Goal: Find contact information: Find contact information

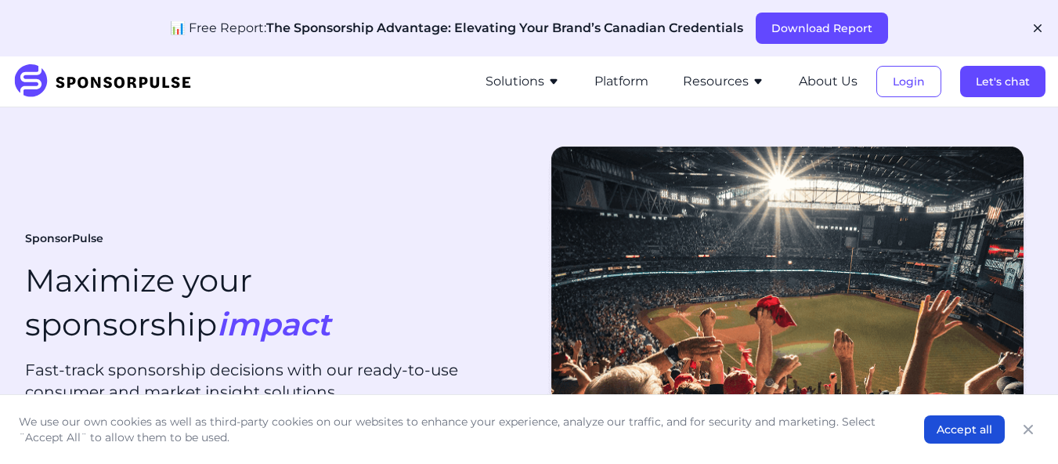
click at [266, 87] on div "SponsorPulse Solutions For Brands Overview Discover data-driven sponsorship ins…" at bounding box center [529, 81] width 1033 height 50
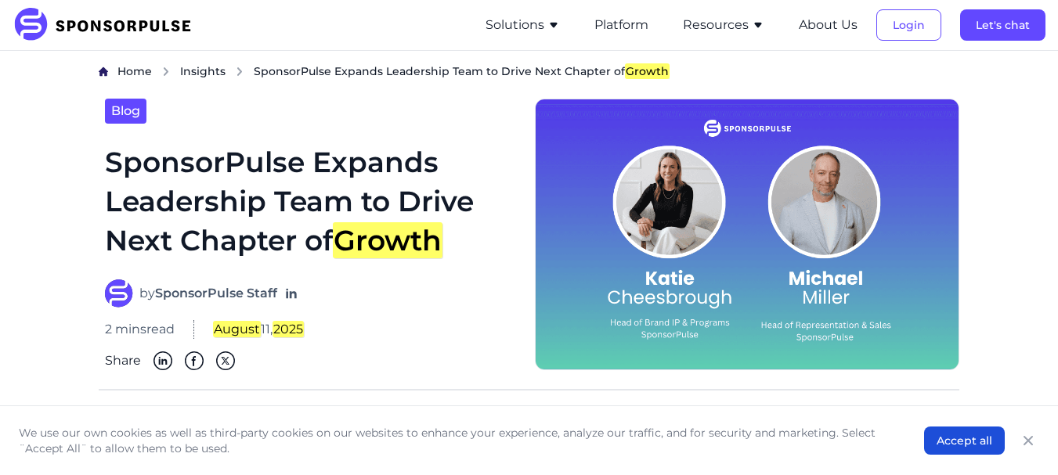
scroll to position [183, 0]
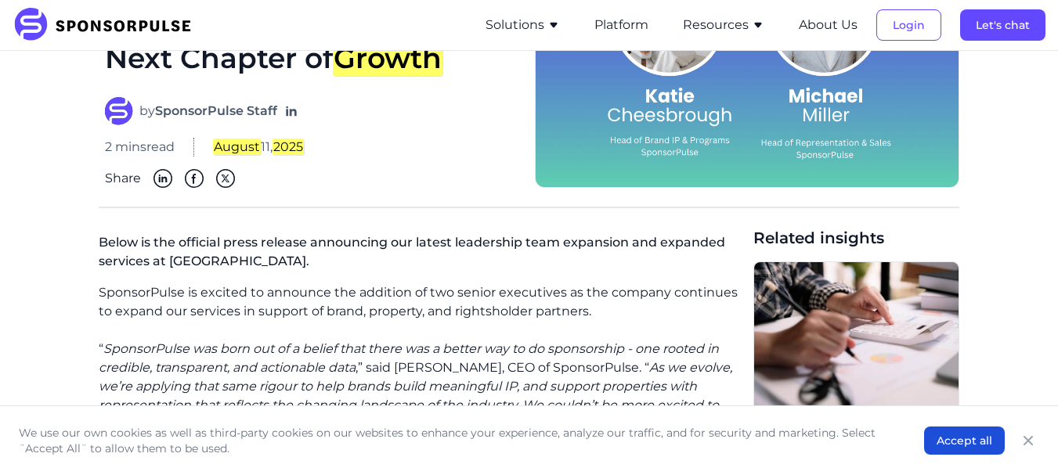
click at [157, 297] on p "SponsorPulse is excited to announce the addition of two senior executives as th…" at bounding box center [420, 303] width 642 height 38
click at [157, 298] on p "SponsorPulse is excited to announce the addition of two senior executives as th…" at bounding box center [420, 303] width 642 height 38
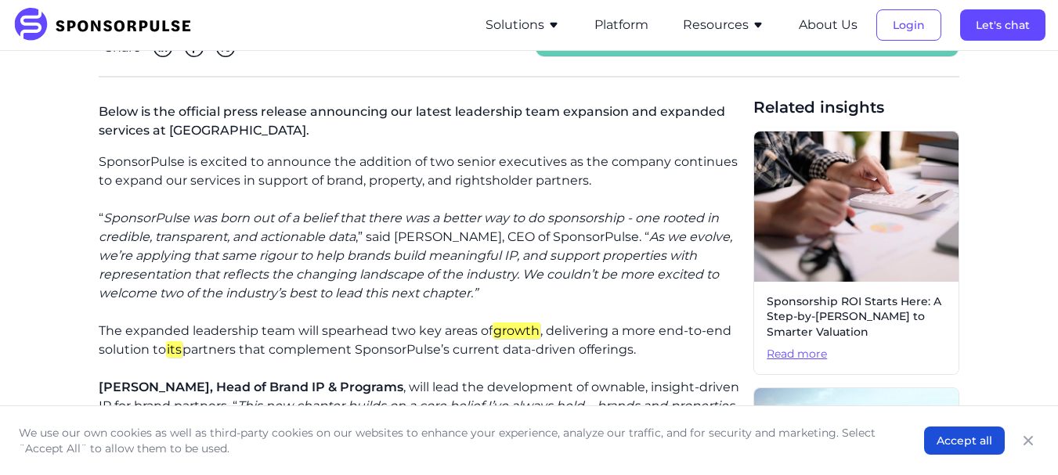
scroll to position [366, 0]
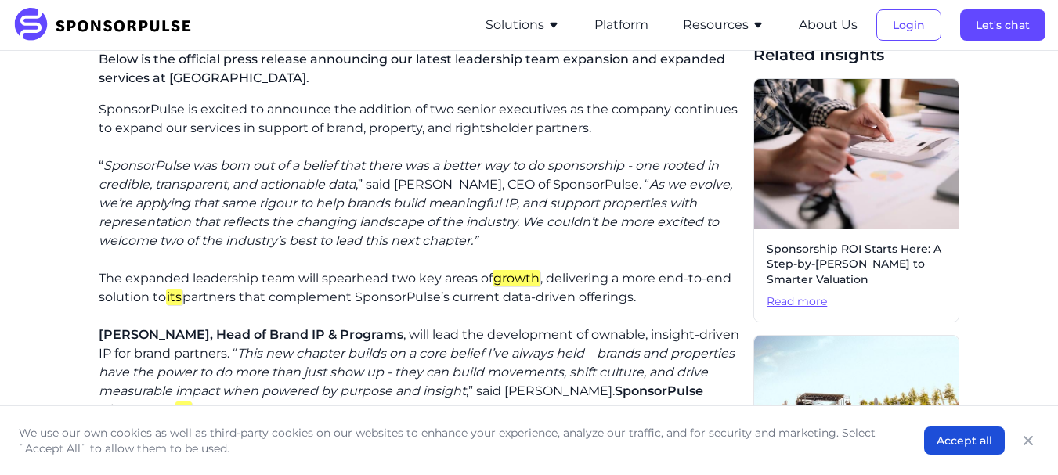
click at [146, 338] on span "[PERSON_NAME], Head of Brand IP & Programs" at bounding box center [251, 334] width 305 height 15
copy span "[PERSON_NAME]"
click at [128, 342] on p "[PERSON_NAME], Head of Brand IP & Programs , will lead the development of ownab…" at bounding box center [420, 382] width 642 height 113
click at [115, 337] on span "[PERSON_NAME], Head of Brand IP & Programs" at bounding box center [251, 334] width 305 height 15
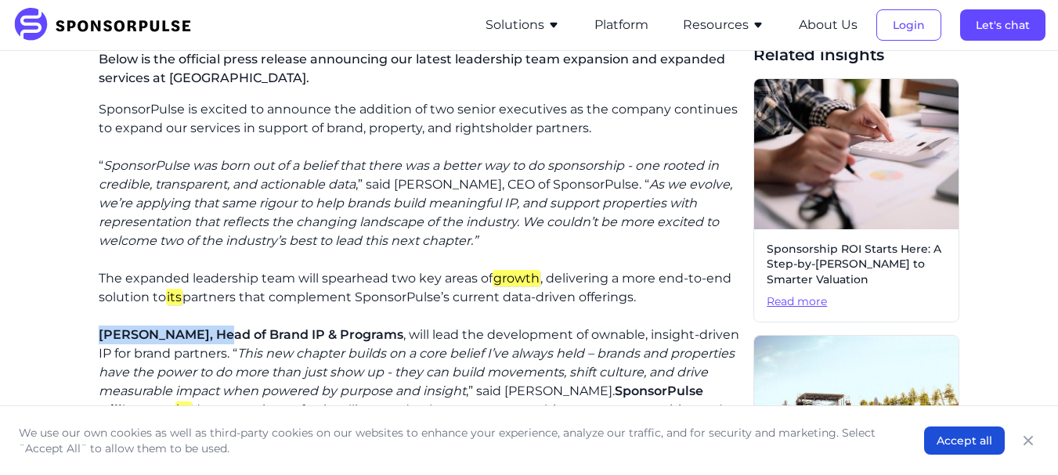
drag, startPoint x: 115, startPoint y: 337, endPoint x: 167, endPoint y: 337, distance: 51.7
click at [173, 334] on span "[PERSON_NAME], Head of Brand IP & Programs" at bounding box center [251, 334] width 305 height 15
copy span "[PERSON_NAME]"
click at [254, 331] on span "[PERSON_NAME], Head of Brand IP & Programs" at bounding box center [251, 334] width 305 height 15
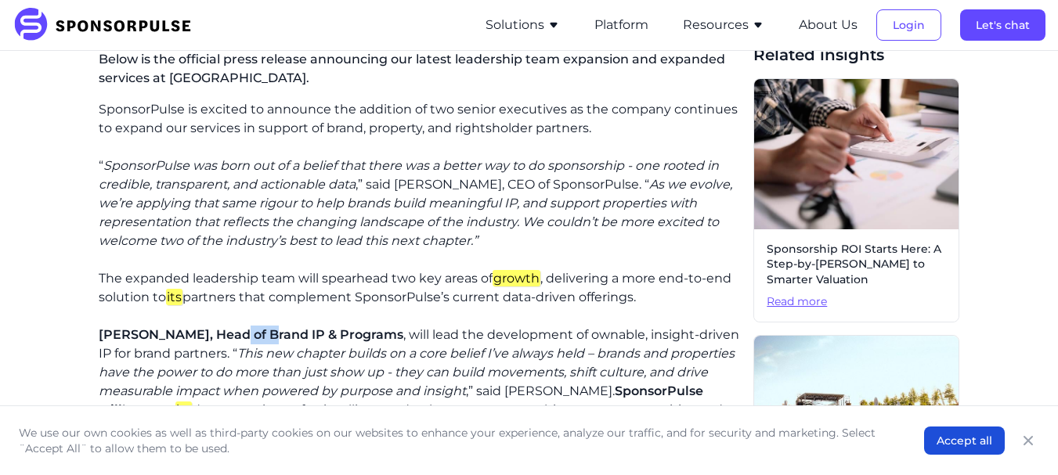
click at [399, 331] on span "[PERSON_NAME], Head of Brand IP & Programs" at bounding box center [251, 334] width 305 height 15
copy span "Head of Brand IP & Programs"
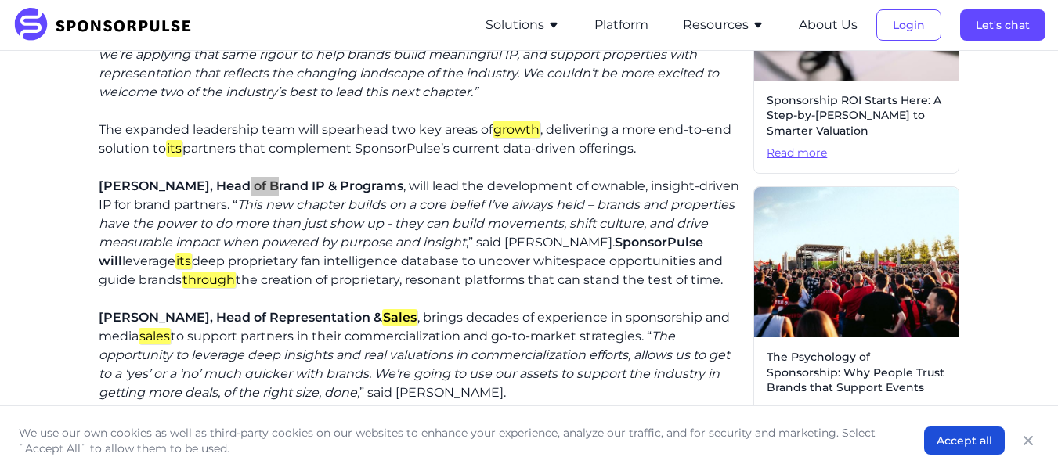
scroll to position [548, 0]
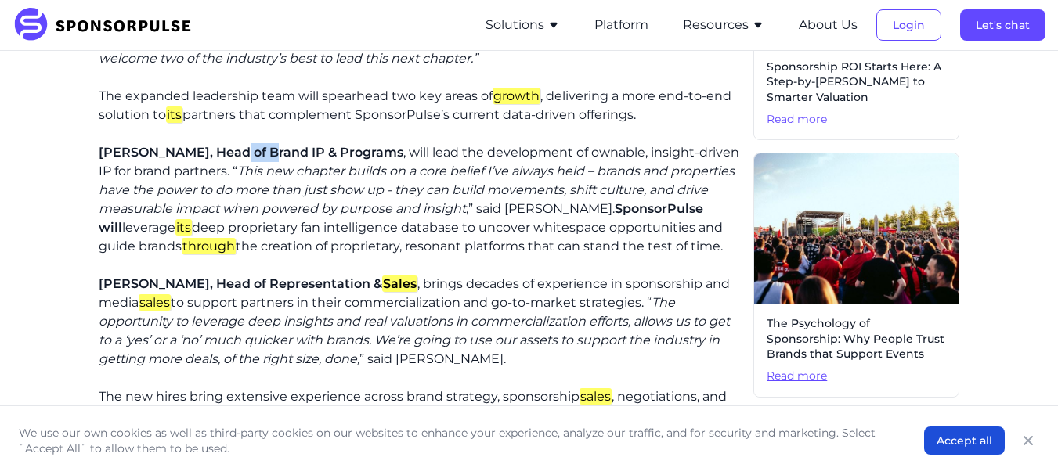
click at [126, 292] on span "[PERSON_NAME], Head of Representation & Sales" at bounding box center [258, 284] width 319 height 16
drag, startPoint x: 126, startPoint y: 301, endPoint x: 135, endPoint y: 300, distance: 8.7
click at [128, 292] on span "[PERSON_NAME], Head of Representation & Sales" at bounding box center [258, 284] width 319 height 16
click at [161, 292] on span "[PERSON_NAME], Head of Representation & Sales" at bounding box center [258, 284] width 319 height 16
copy span "[PERSON_NAME]"
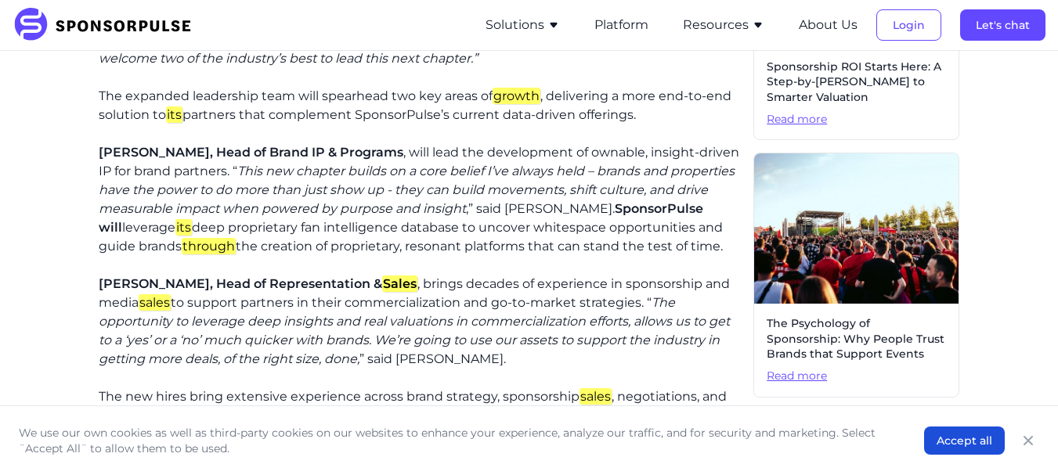
click at [217, 292] on span "[PERSON_NAME], Head of Representation & Sales" at bounding box center [258, 284] width 319 height 16
drag, startPoint x: 217, startPoint y: 309, endPoint x: 295, endPoint y: 301, distance: 78.8
click at [219, 292] on span "[PERSON_NAME], Head of Representation & Sales" at bounding box center [258, 284] width 319 height 16
click at [298, 292] on span "[PERSON_NAME], Head of Representation & Sales" at bounding box center [258, 284] width 319 height 16
click at [387, 292] on em "Sales" at bounding box center [399, 284] width 35 height 16
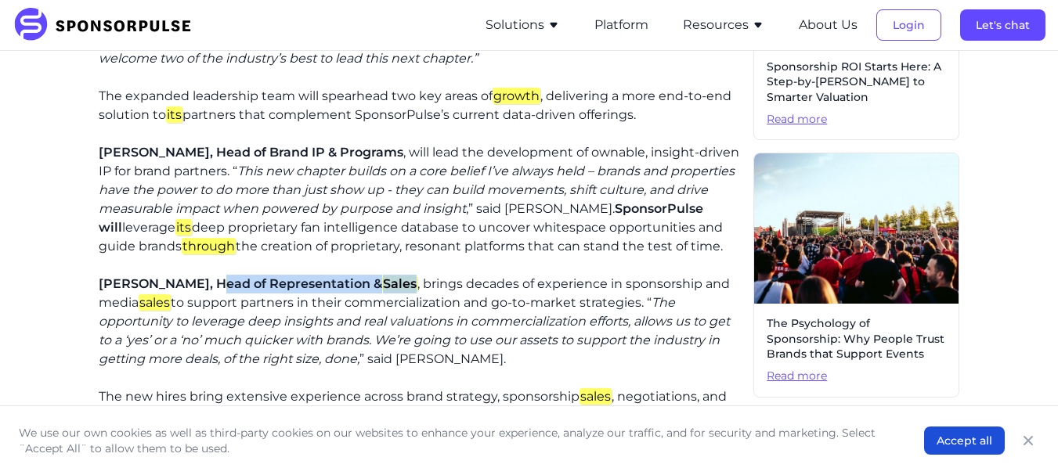
copy span "Head of Representation & Sales"
